Goal: Task Accomplishment & Management: Manage account settings

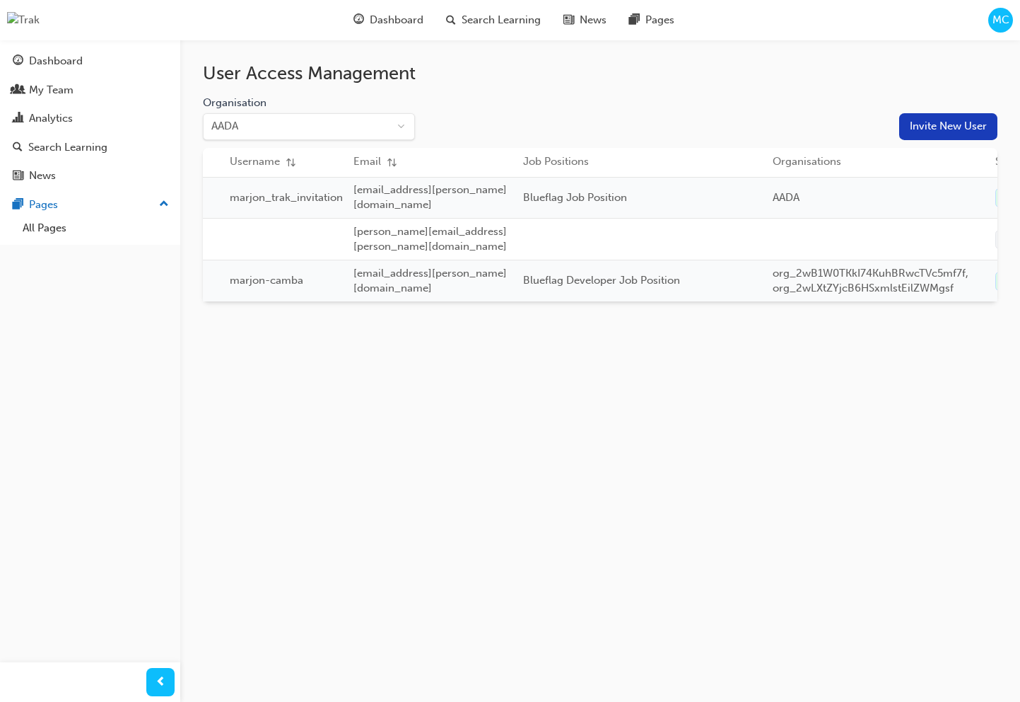
scroll to position [0, 338]
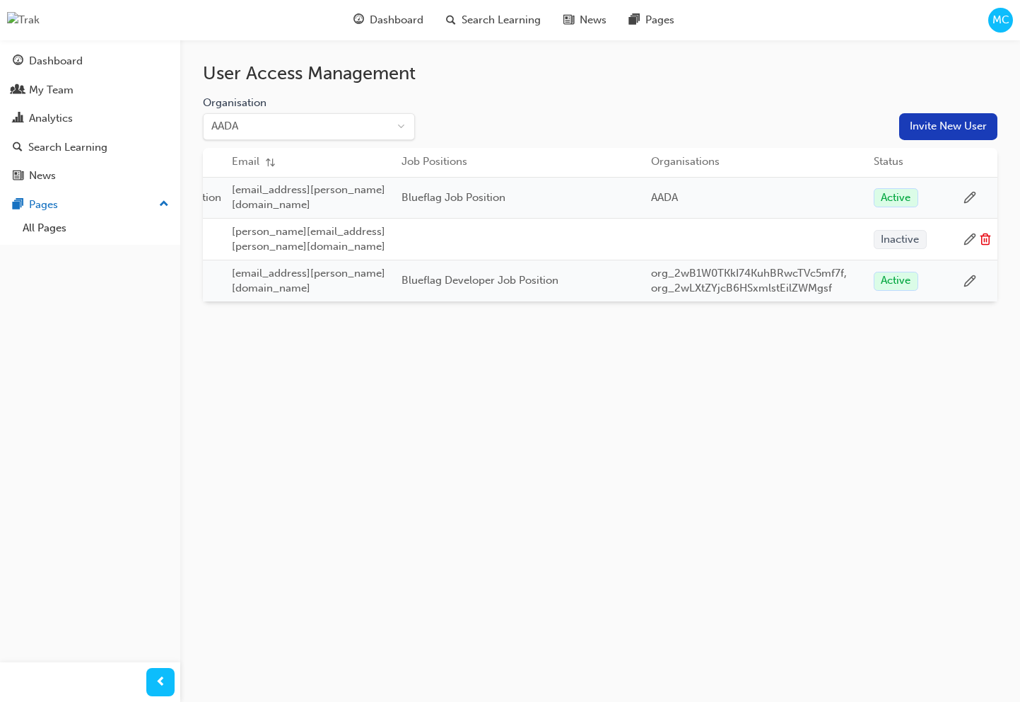
click at [963, 192] on td at bounding box center [978, 198] width 39 height 42
click at [966, 194] on icon at bounding box center [970, 197] width 13 height 13
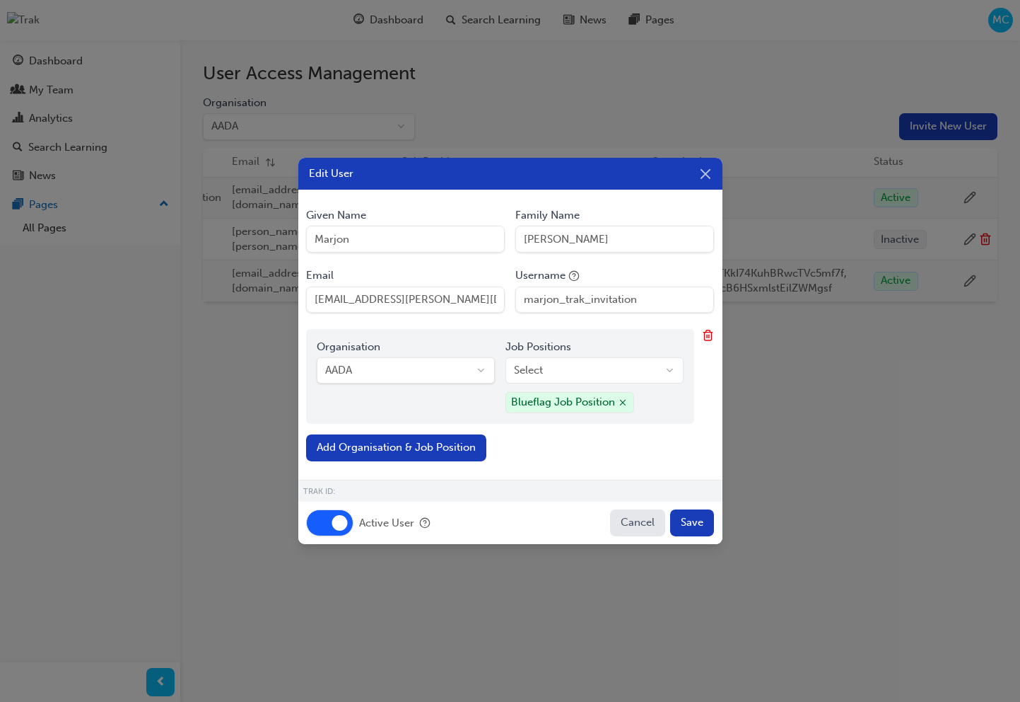
click at [331, 528] on button "Active User" at bounding box center [330, 522] width 48 height 27
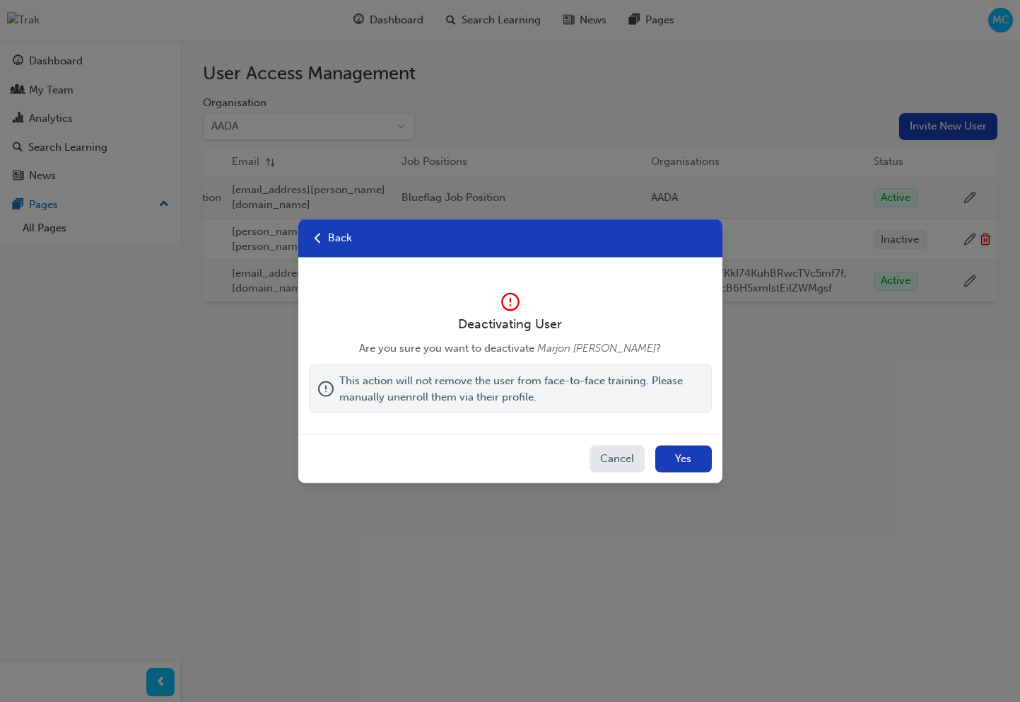
click at [685, 451] on button "Yes" at bounding box center [684, 459] width 57 height 27
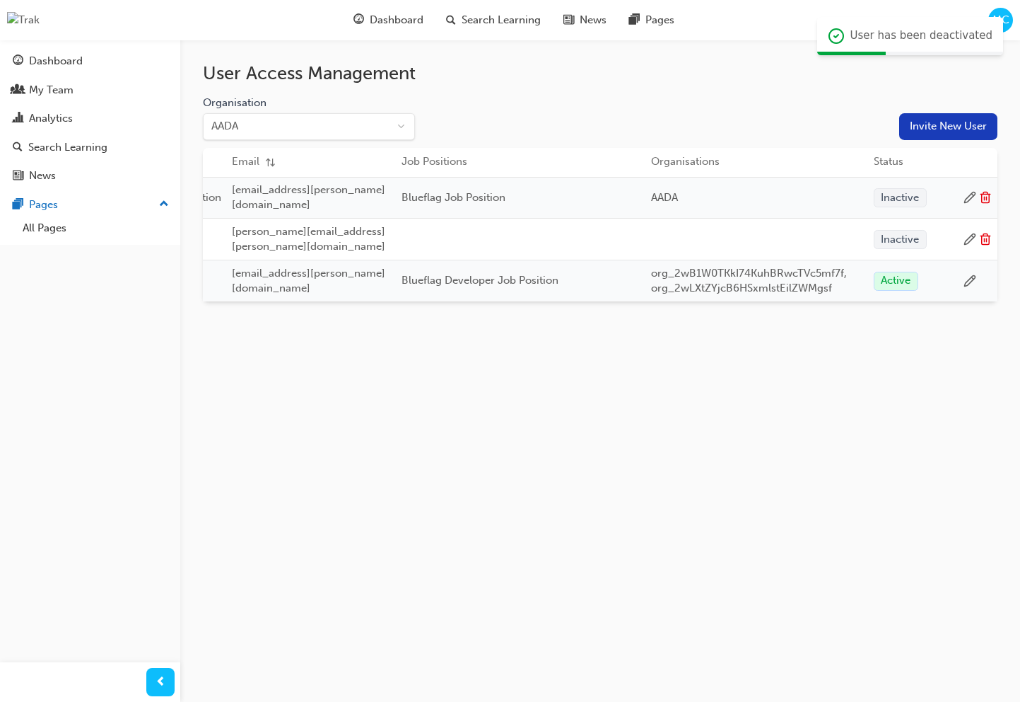
click at [982, 194] on icon at bounding box center [986, 198] width 8 height 8
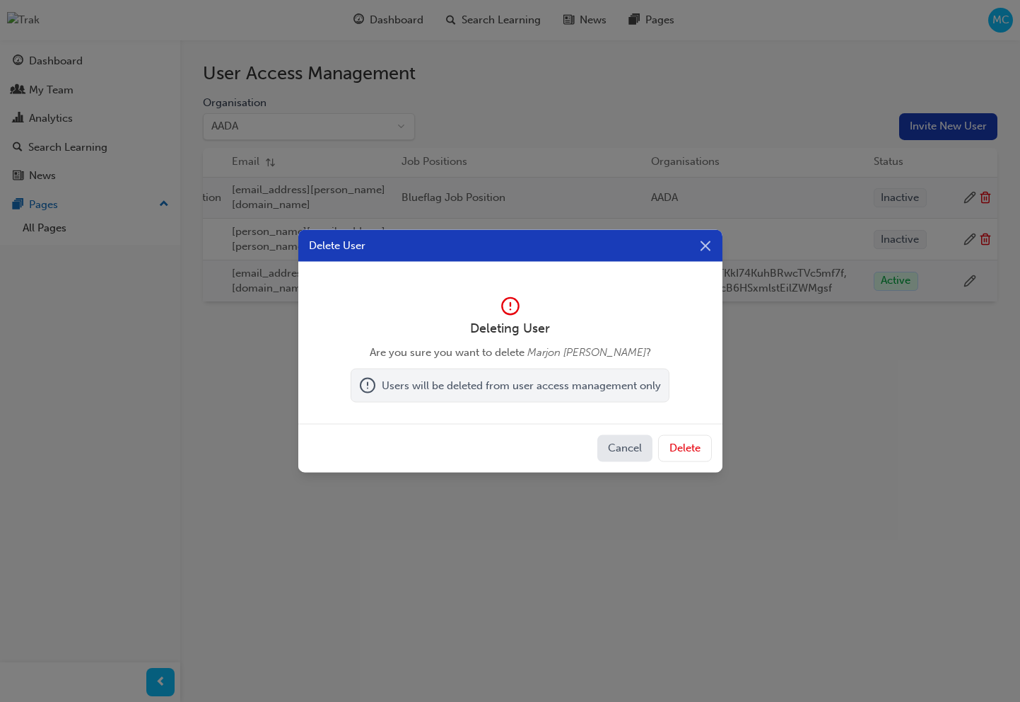
click at [699, 453] on button "Delete" at bounding box center [685, 448] width 54 height 27
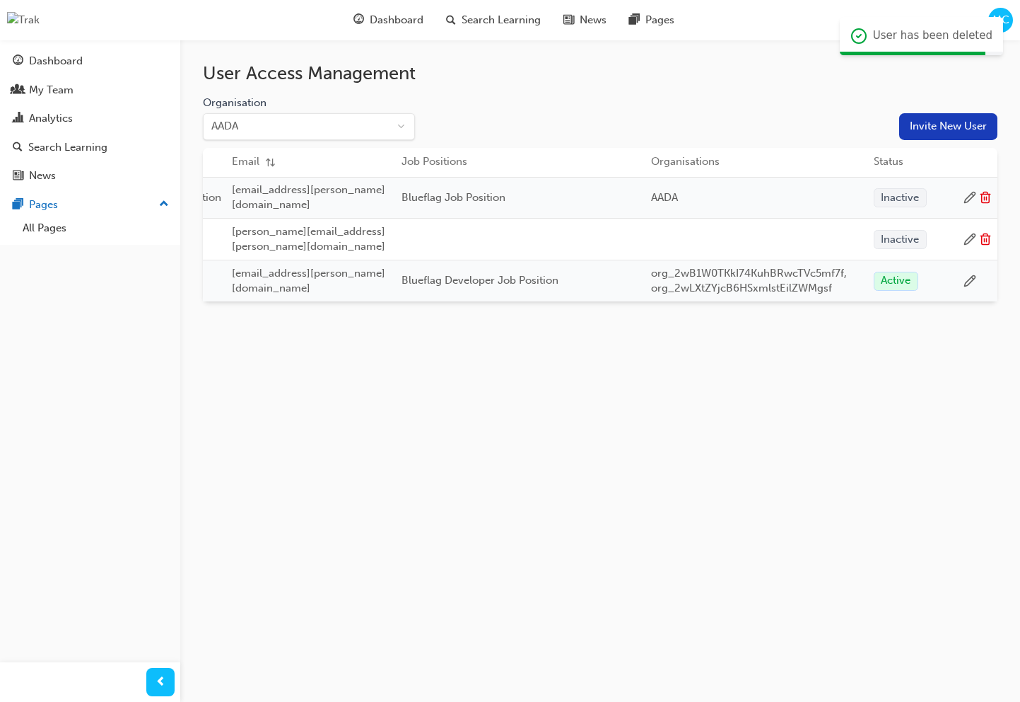
scroll to position [0, 265]
